Goal: Transaction & Acquisition: Book appointment/travel/reservation

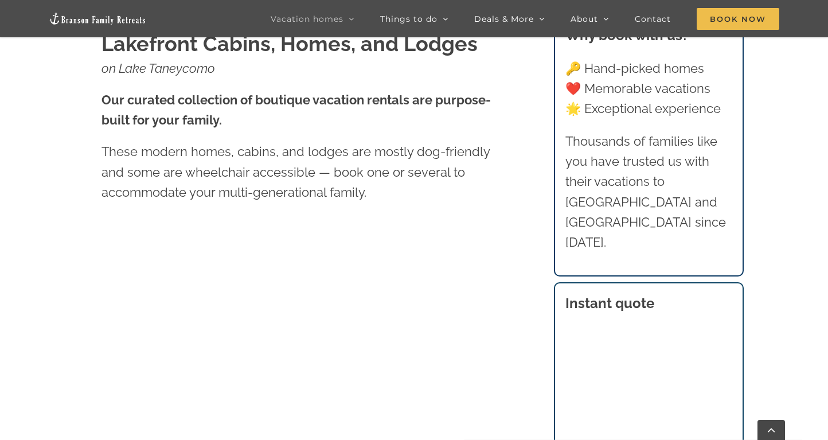
scroll to position [475, 0]
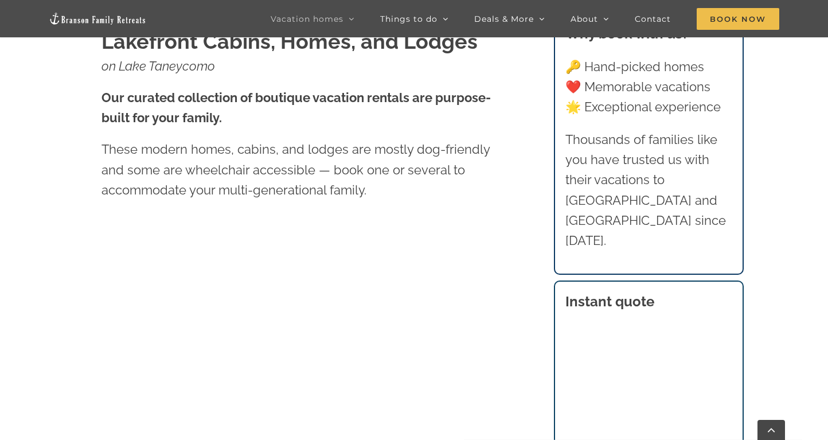
click at [341, 221] on div "Lakefront Cabins, Homes, and Lodges on Lake Taneycomo Our curated collection of…" at bounding box center [306, 125] width 410 height 196
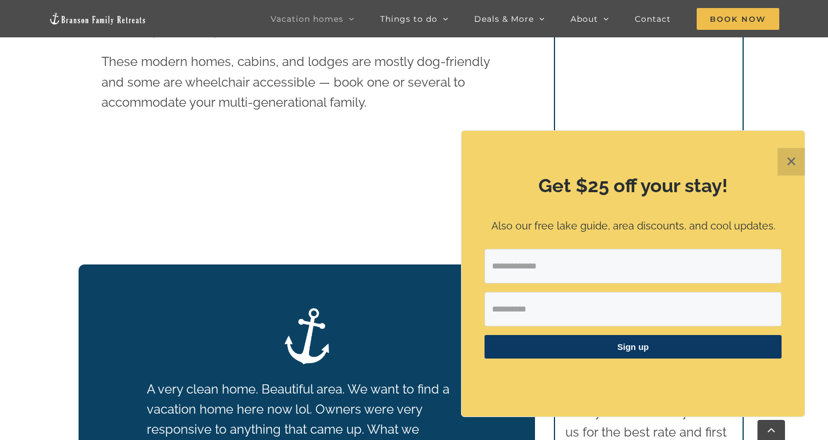
scroll to position [611, 0]
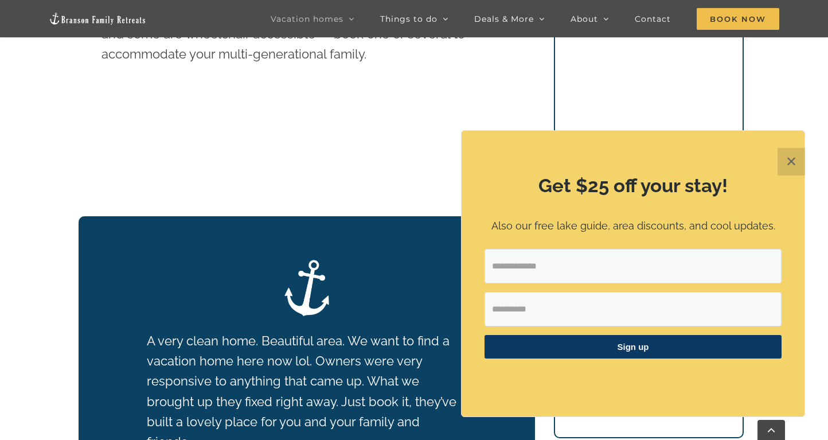
click at [792, 163] on button "✕" at bounding box center [791, 162] width 28 height 28
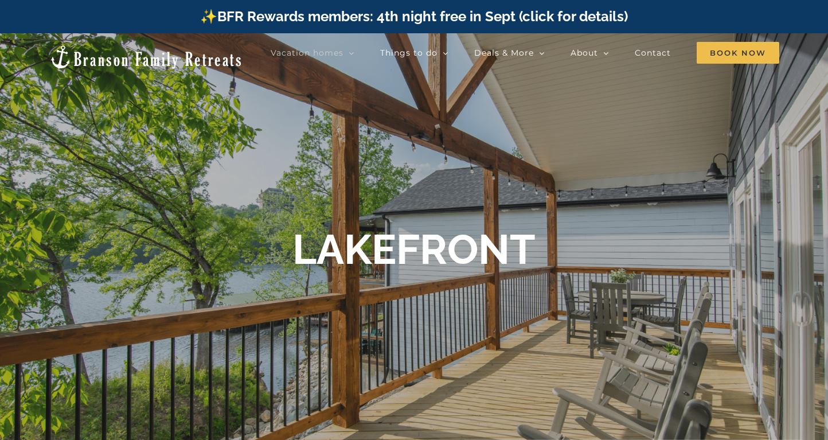
scroll to position [0, 0]
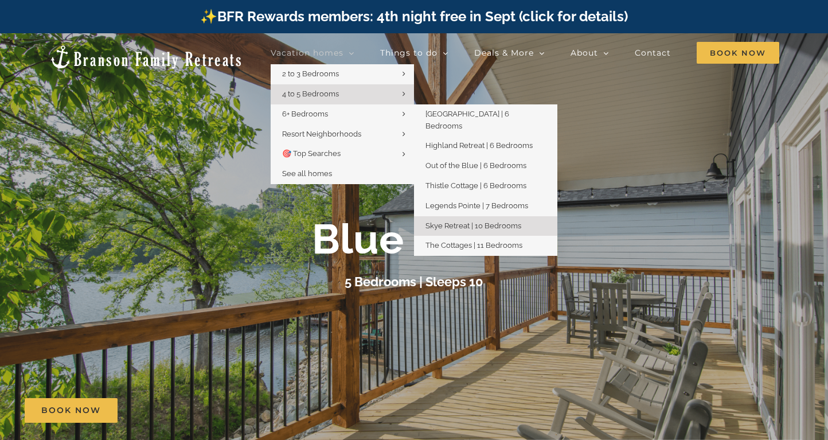
click at [466, 216] on link "Skye Retreat | 10 Bedrooms" at bounding box center [485, 226] width 143 height 20
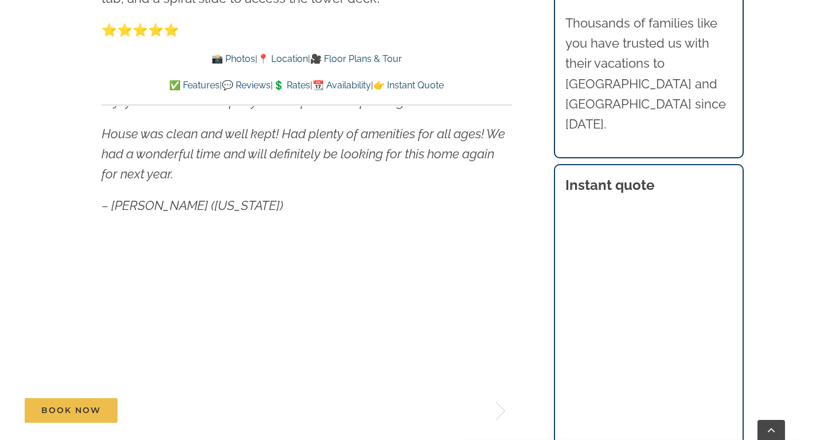
scroll to position [676, 0]
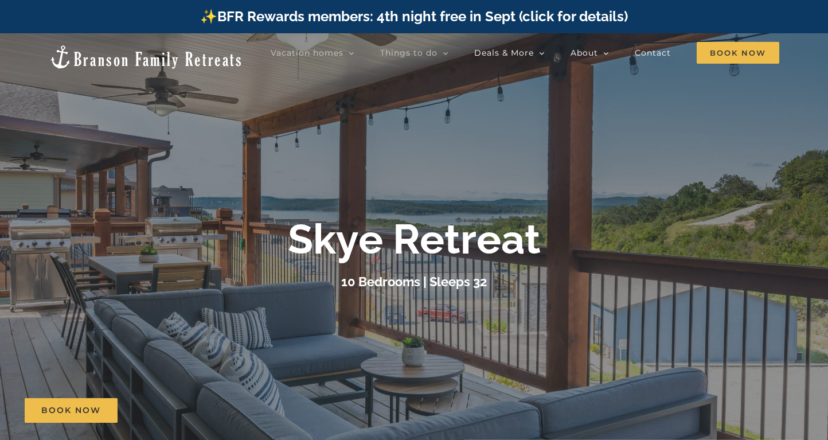
scroll to position [0, 0]
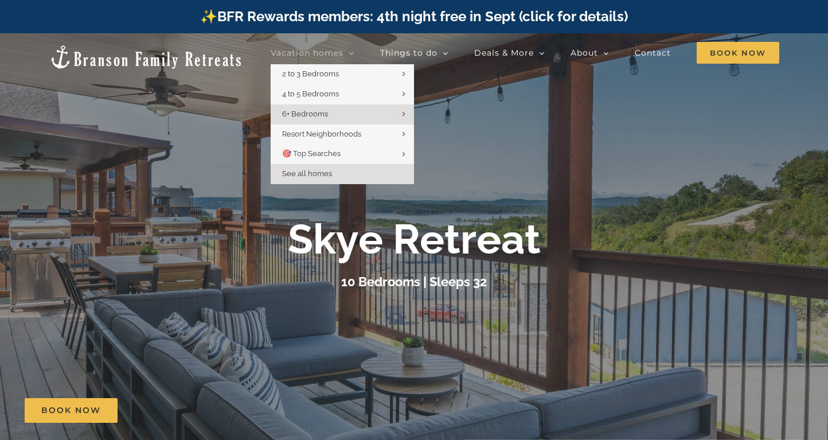
click at [337, 171] on link "See all homes" at bounding box center [342, 174] width 143 height 20
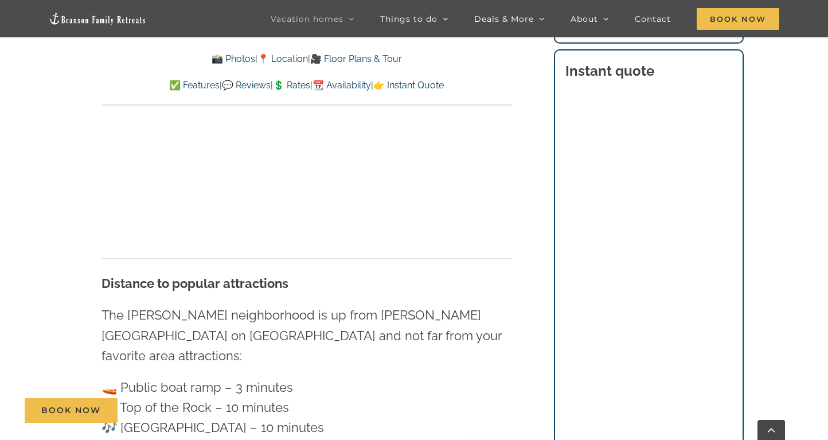
scroll to position [3278, 0]
